Goal: Transaction & Acquisition: Purchase product/service

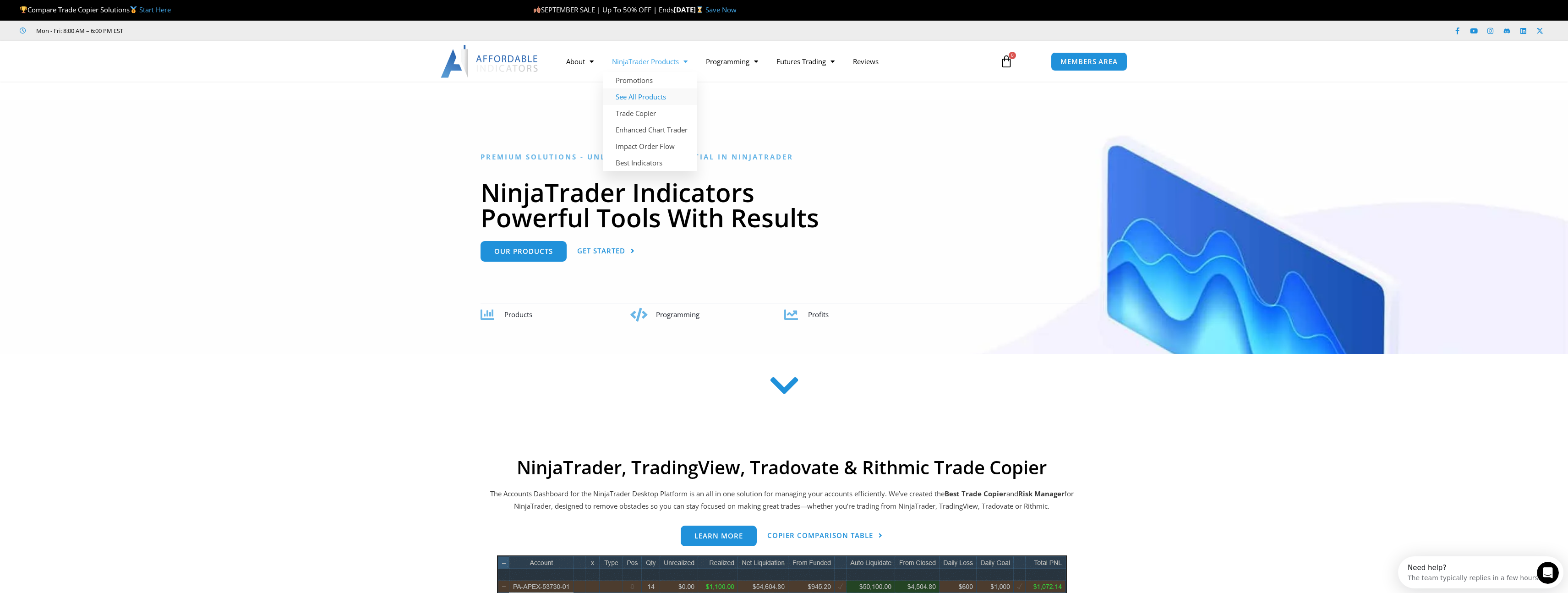
click at [651, 96] on link "See All Products" at bounding box center [650, 96] width 94 height 17
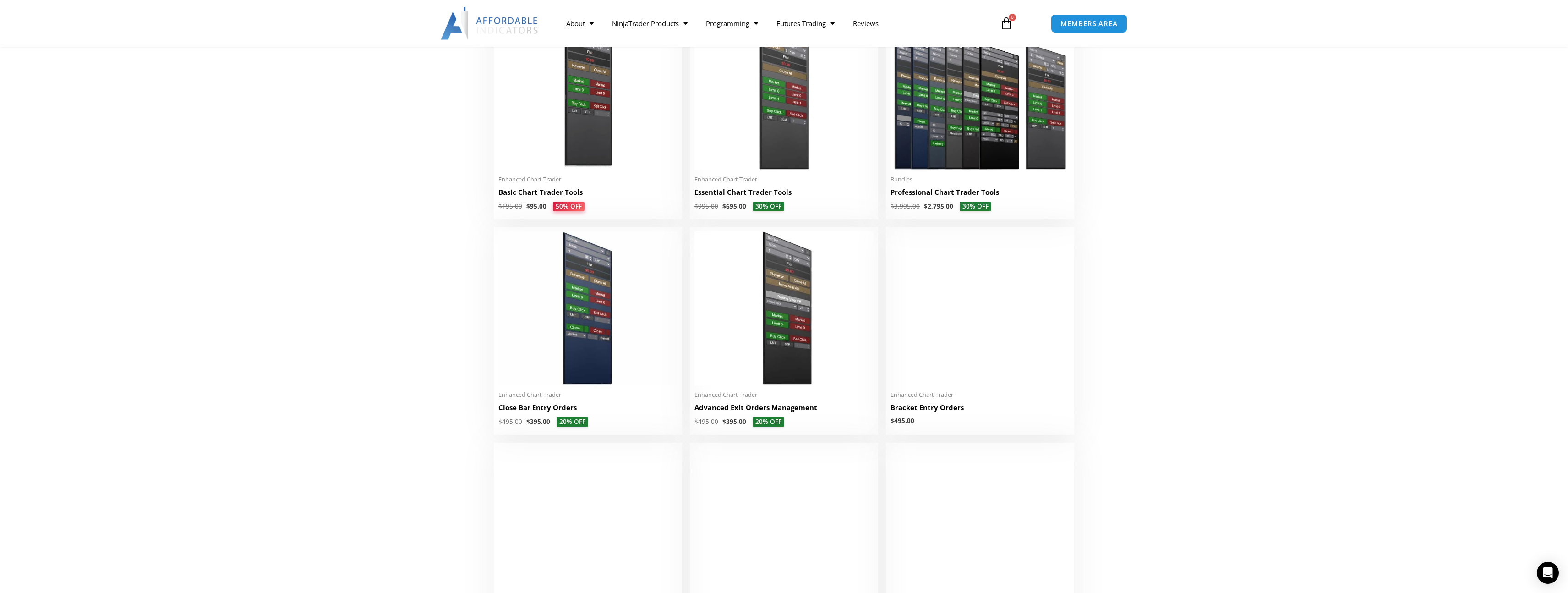
scroll to position [458, 0]
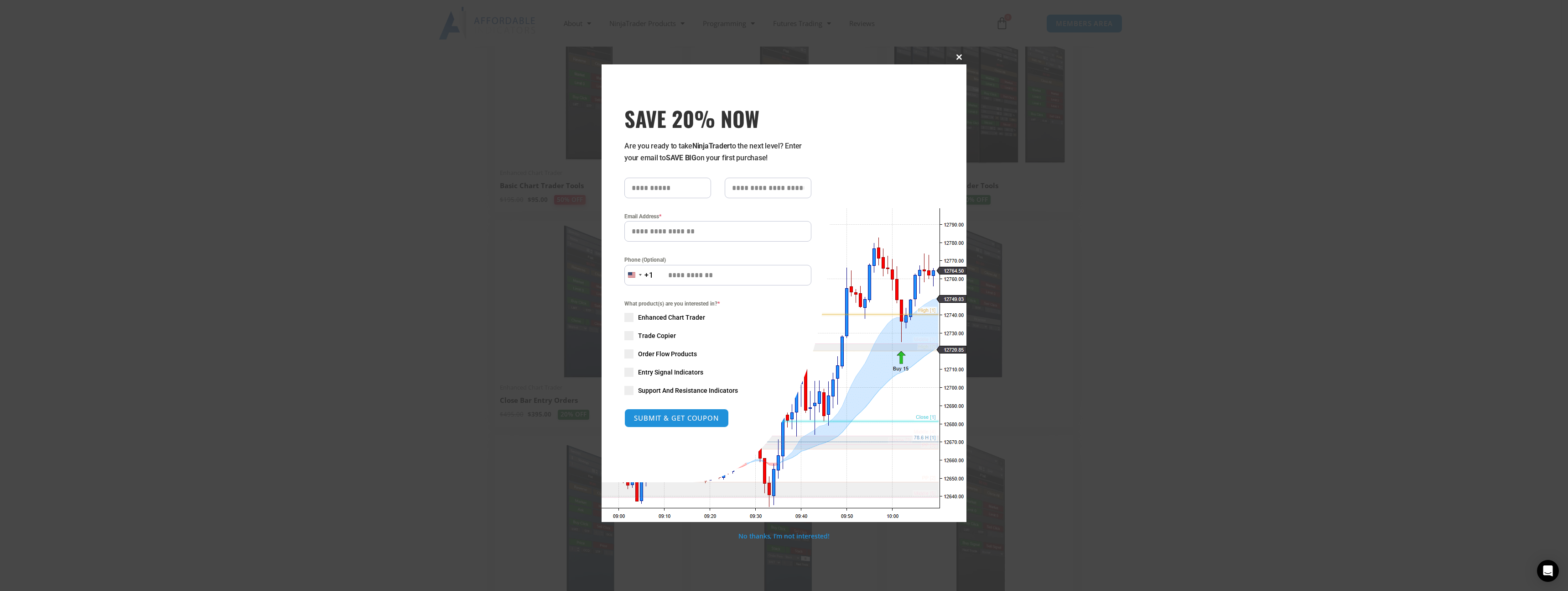
click at [958, 58] on span "SAVE 20% NOW popup" at bounding box center [959, 57] width 15 height 5
